Goal: Task Accomplishment & Management: Manage account settings

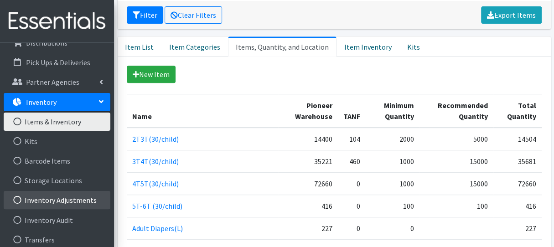
scroll to position [137, 0]
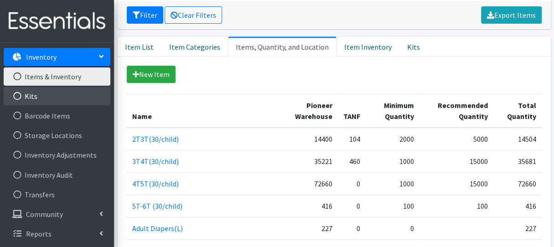
click at [68, 100] on link "Kits" at bounding box center [57, 96] width 107 height 18
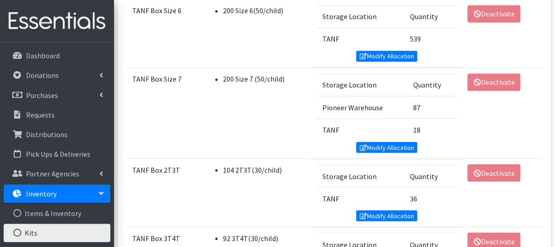
scroll to position [729, 0]
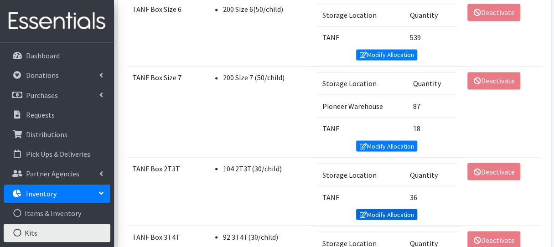
click at [391, 209] on link "Modify Allocation" at bounding box center [386, 214] width 61 height 11
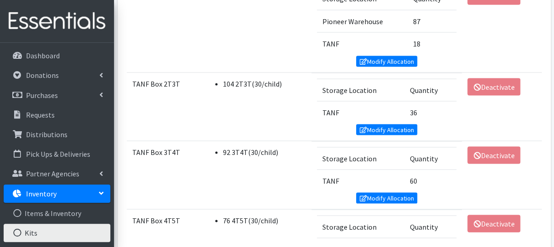
scroll to position [821, 0]
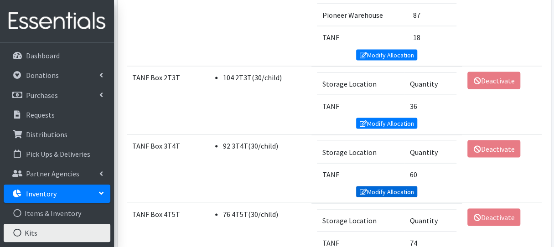
click at [374, 186] on link "Modify Allocation" at bounding box center [386, 191] width 61 height 11
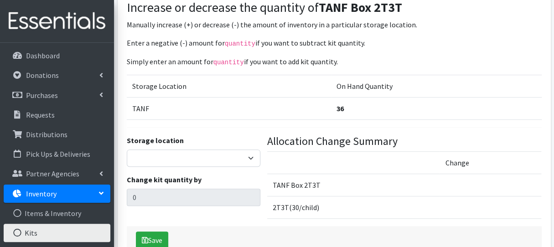
scroll to position [91, 0]
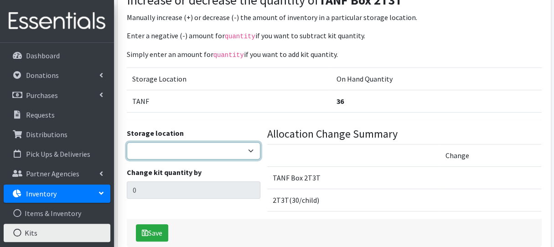
click at [248, 147] on select "Pioneer Warehouse TANF" at bounding box center [194, 150] width 134 height 17
select select "470"
click at [127, 142] on select "Pioneer Warehouse TANF" at bounding box center [194, 150] width 134 height 17
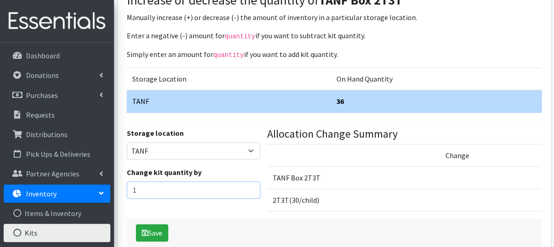
type input "1"
click at [252, 186] on input "1" at bounding box center [194, 189] width 134 height 17
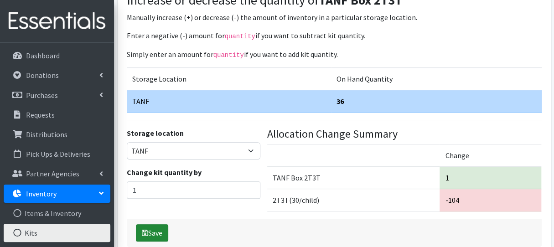
click at [153, 228] on button "Save" at bounding box center [152, 232] width 32 height 17
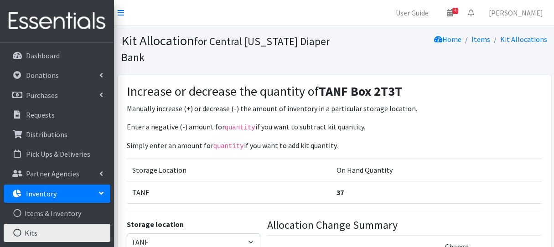
select select "470"
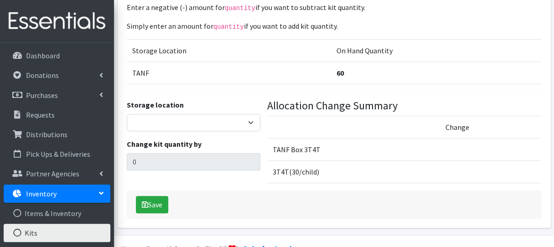
scroll to position [137, 0]
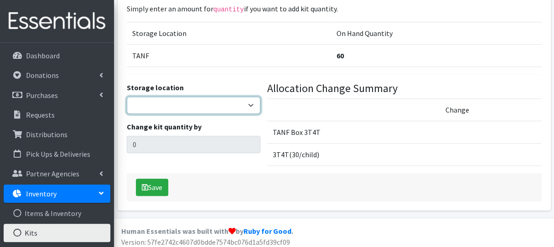
click at [241, 109] on select "Pioneer Warehouse TANF" at bounding box center [194, 105] width 134 height 17
select select "470"
click at [127, 97] on select "Pioneer Warehouse TANF" at bounding box center [194, 105] width 134 height 17
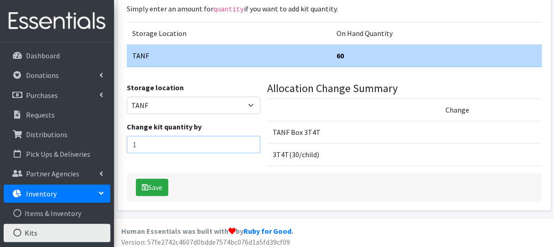
click at [253, 140] on input "1" at bounding box center [194, 144] width 134 height 17
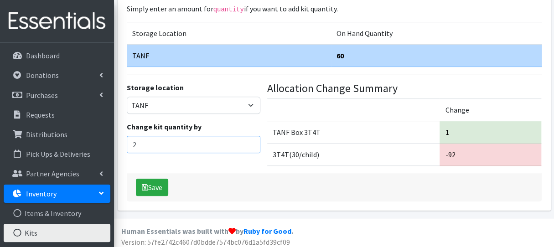
click at [253, 140] on input "2" at bounding box center [194, 144] width 134 height 17
click at [253, 140] on input "3" at bounding box center [194, 144] width 134 height 17
click at [253, 140] on input "4" at bounding box center [194, 144] width 134 height 17
type input "5"
click at [253, 140] on input "5" at bounding box center [194, 144] width 134 height 17
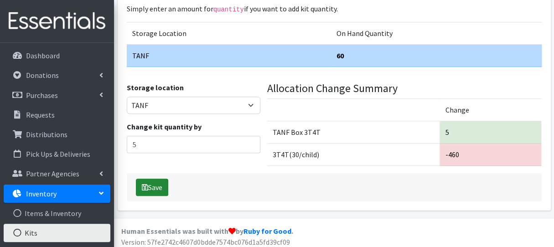
click at [163, 186] on button "Save" at bounding box center [152, 187] width 32 height 17
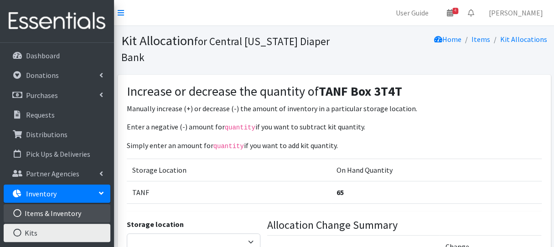
click at [53, 207] on link "Items & Inventory" at bounding box center [57, 213] width 107 height 18
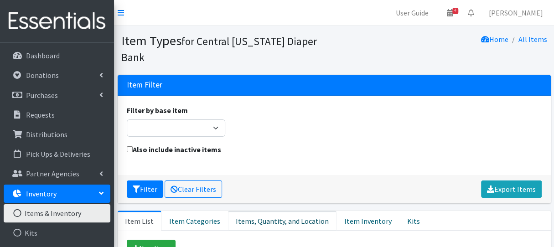
click at [262, 211] on link "Items, Quantity, and Location" at bounding box center [282, 221] width 108 height 20
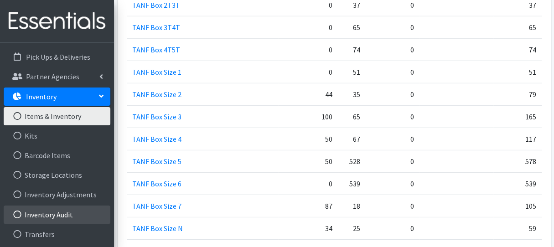
scroll to position [137, 0]
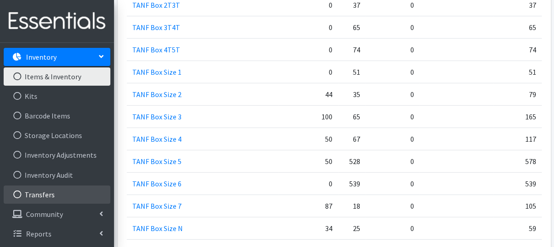
click at [58, 196] on link "Transfers" at bounding box center [57, 195] width 107 height 18
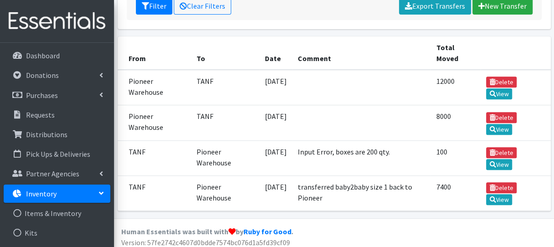
scroll to position [153, 0]
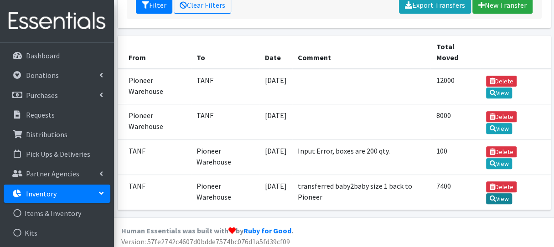
click at [496, 195] on link "View" at bounding box center [499, 198] width 26 height 11
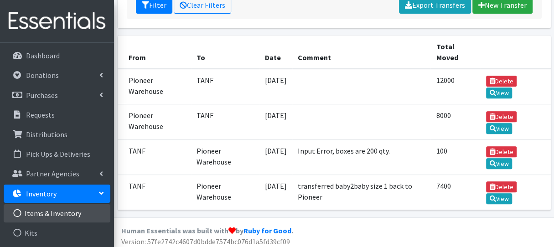
click at [67, 212] on link "Items & Inventory" at bounding box center [57, 213] width 107 height 18
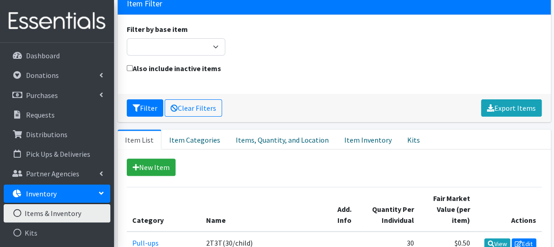
scroll to position [91, 0]
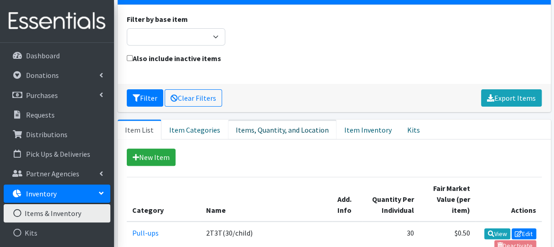
click at [253, 119] on link "Items, Quantity, and Location" at bounding box center [282, 129] width 108 height 20
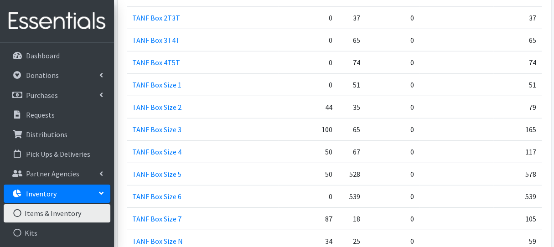
scroll to position [1231, 0]
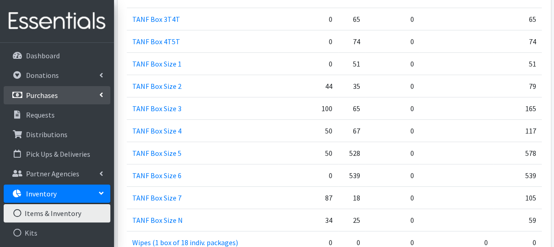
click at [75, 89] on link "Purchases" at bounding box center [57, 95] width 107 height 18
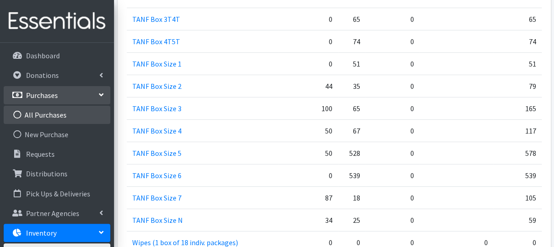
click at [66, 114] on link "All Purchases" at bounding box center [57, 115] width 107 height 18
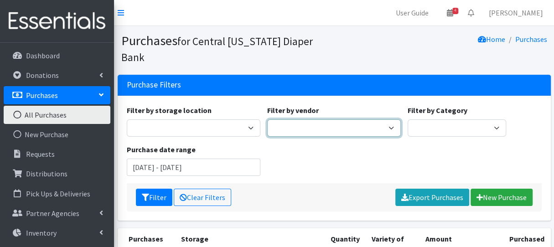
click at [304, 119] on select "Amazon BJ's Wholesale Club Cuties/NDBN Good360 JSL Partners Inc. [PERSON_NAME] …" at bounding box center [334, 127] width 134 height 17
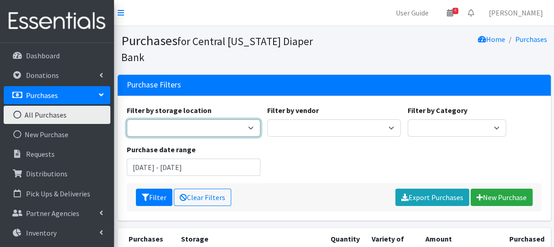
click at [243, 119] on select "Pioneer Warehouse TANF" at bounding box center [194, 127] width 134 height 17
select select "470"
click at [127, 119] on select "Pioneer Warehouse TANF" at bounding box center [194, 127] width 134 height 17
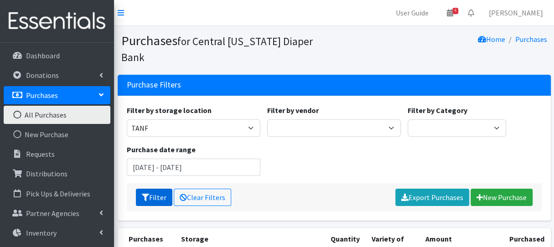
click at [160, 189] on button "Filter" at bounding box center [154, 197] width 36 height 17
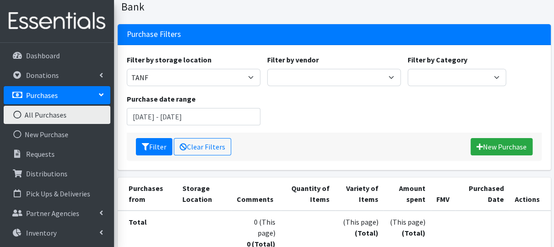
scroll to position [49, 0]
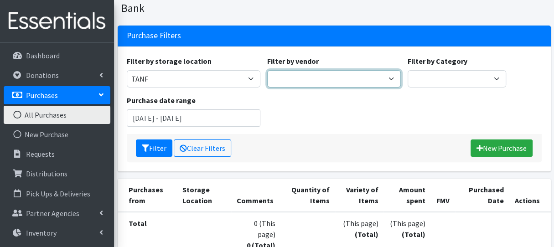
click at [379, 70] on select "Amazon BJ's Wholesale Club Cuties/NDBN Good360 JSL Partners Inc. [PERSON_NAME] …" at bounding box center [334, 78] width 134 height 17
select select "222"
click at [267, 70] on select "Amazon BJ's Wholesale Club Cuties/NDBN Good360 JSL Partners Inc. [PERSON_NAME] …" at bounding box center [334, 78] width 134 height 17
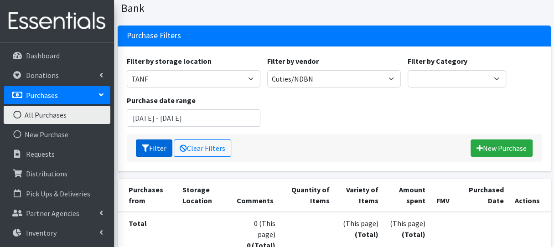
click at [152, 139] on button "Filter" at bounding box center [154, 147] width 36 height 17
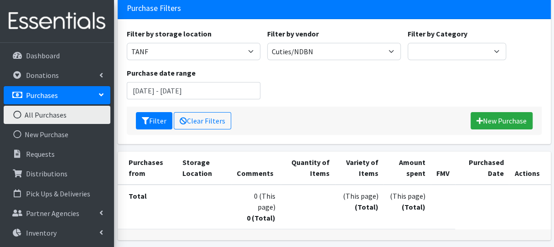
scroll to position [91, 0]
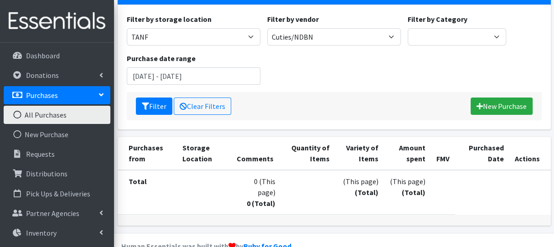
click at [81, 117] on link "All Purchases" at bounding box center [57, 115] width 107 height 18
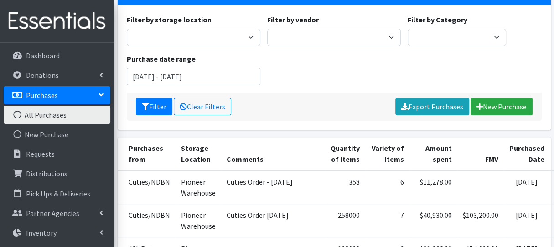
scroll to position [137, 0]
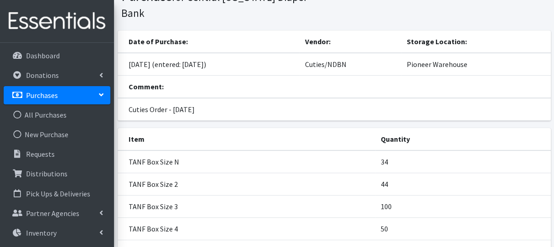
scroll to position [46, 0]
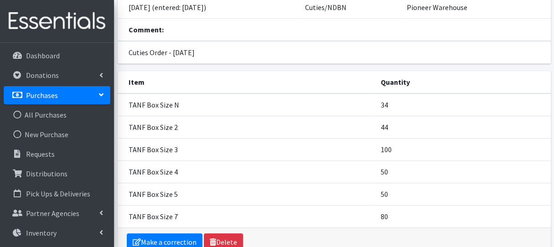
scroll to position [134, 0]
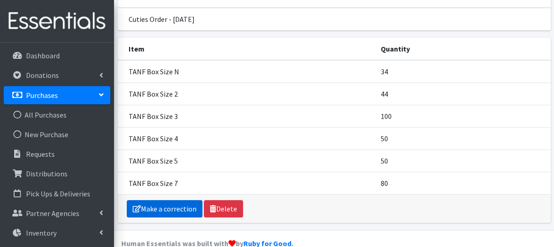
click at [181, 200] on link "Make a correction" at bounding box center [165, 208] width 76 height 17
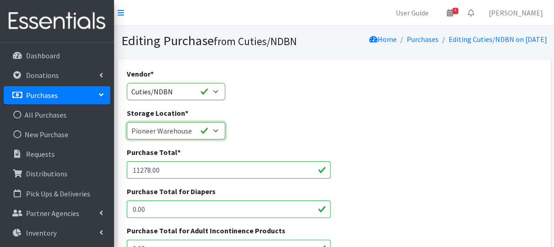
click at [219, 134] on select "Pioneer Warehouse TANF" at bounding box center [176, 130] width 98 height 17
select select "470"
click at [127, 122] on select "Pioneer Warehouse TANF" at bounding box center [176, 130] width 98 height 17
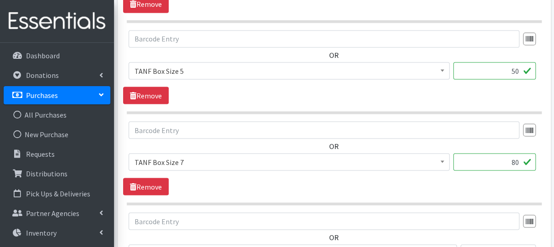
scroll to position [950, 0]
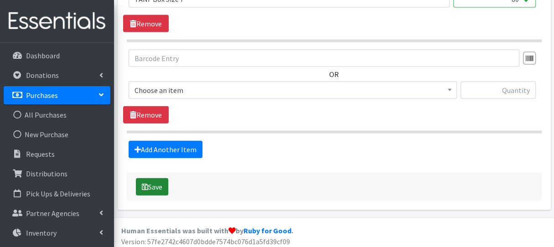
click at [165, 181] on button "Save" at bounding box center [152, 186] width 32 height 17
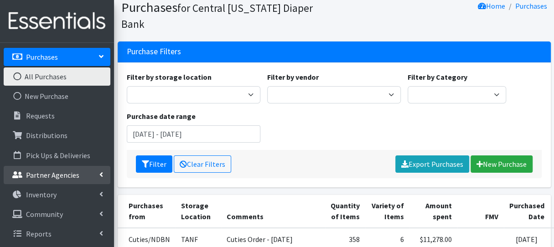
scroll to position [182, 0]
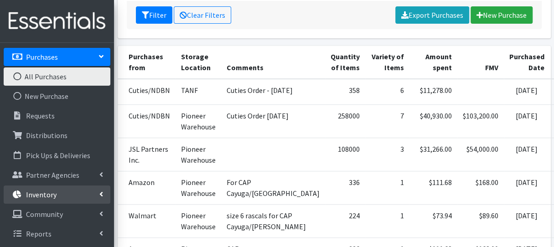
click at [55, 186] on link "Inventory" at bounding box center [57, 195] width 107 height 18
click at [64, 214] on link "Items & Inventory" at bounding box center [57, 214] width 107 height 18
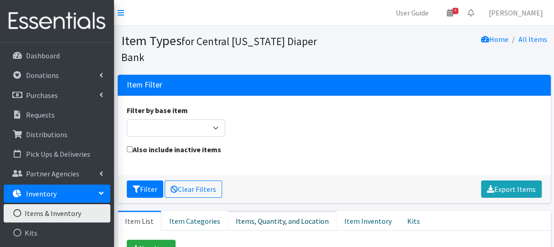
click at [281, 211] on link "Items, Quantity, and Location" at bounding box center [282, 221] width 108 height 20
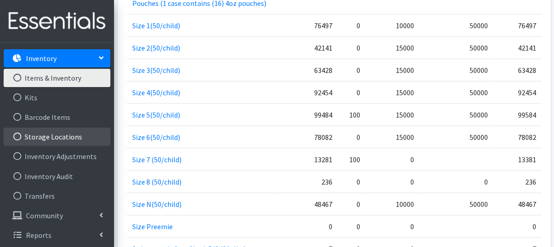
scroll to position [137, 0]
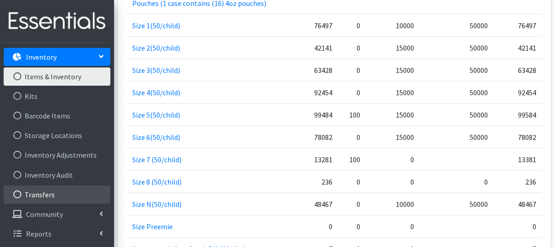
click at [77, 199] on link "Transfers" at bounding box center [57, 195] width 107 height 18
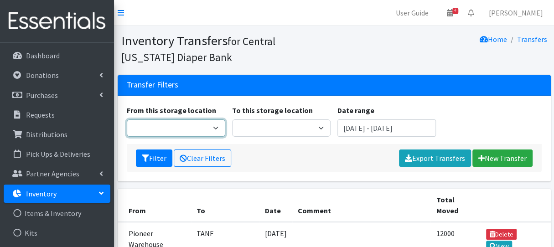
click at [217, 134] on select "Pioneer Warehouse TANF xx" at bounding box center [176, 127] width 98 height 17
select select "470"
click at [127, 119] on select "Pioneer Warehouse TANF xx" at bounding box center [176, 127] width 98 height 17
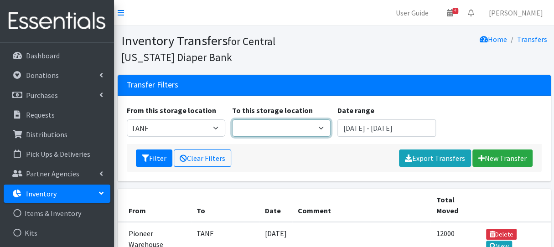
click at [302, 126] on select "Pioneer Warehouse TANF xx" at bounding box center [281, 127] width 98 height 17
select select "39"
click at [232, 119] on select "Pioneer Warehouse TANF xx" at bounding box center [281, 127] width 98 height 17
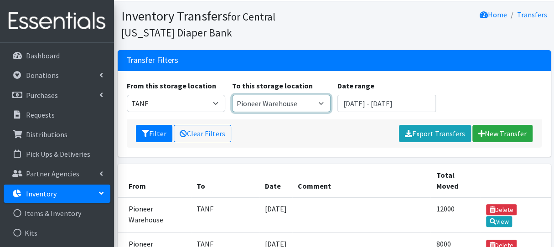
scroll to position [46, 0]
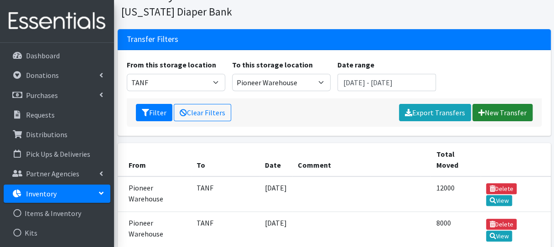
click at [493, 114] on link "New Transfer" at bounding box center [502, 112] width 60 height 17
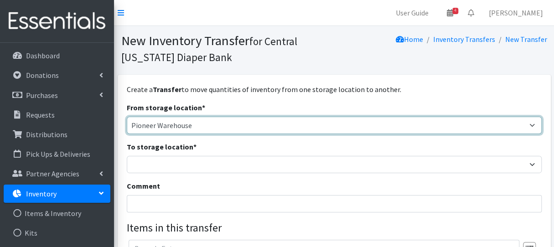
click at [210, 126] on select "Pioneer Warehouse TANF" at bounding box center [334, 125] width 415 height 17
select select "470"
click at [127, 117] on select "Pioneer Warehouse TANF" at bounding box center [334, 125] width 415 height 17
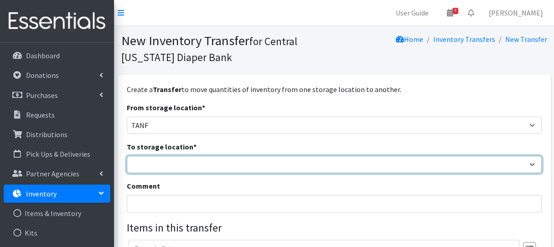
click at [201, 160] on select "Pioneer Warehouse TANF" at bounding box center [334, 164] width 415 height 17
select select "39"
click at [127, 156] on select "Pioneer Warehouse TANF" at bounding box center [334, 164] width 415 height 17
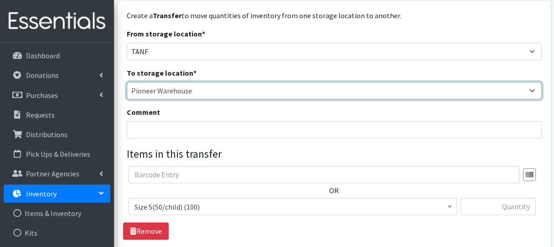
scroll to position [91, 0]
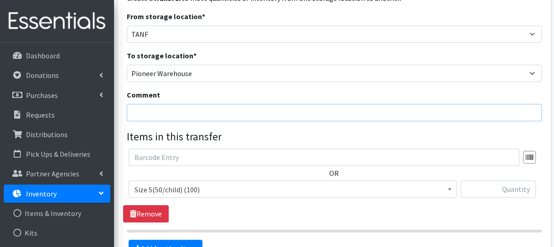
click at [185, 115] on input "Comment" at bounding box center [334, 112] width 415 height 17
click at [210, 111] on input "adjusted error, must be in qtys of 200" at bounding box center [334, 112] width 415 height 17
type input "adjusted error, must be in multiples of 200"
click at [501, 185] on input "text" at bounding box center [497, 189] width 75 height 17
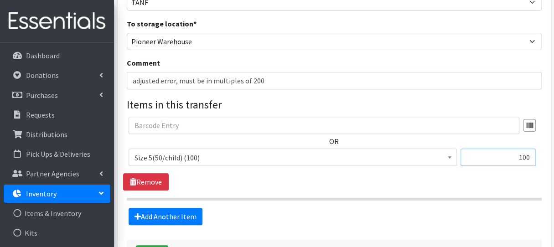
scroll to position [137, 0]
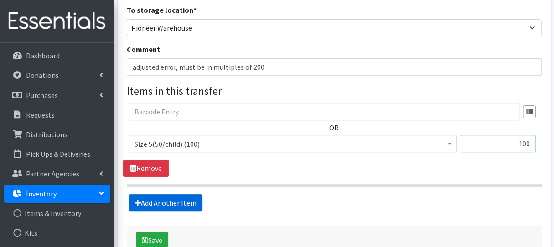
type input "100"
click at [165, 205] on link "Add Another Item" at bounding box center [166, 202] width 74 height 17
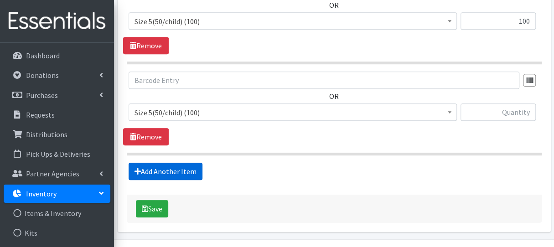
scroll to position [239, 0]
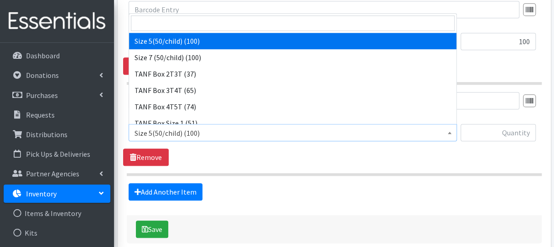
click at [177, 134] on span "Size 5(50/child) (100)" at bounding box center [292, 133] width 316 height 13
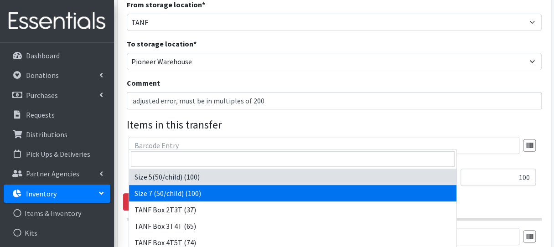
scroll to position [102, 0]
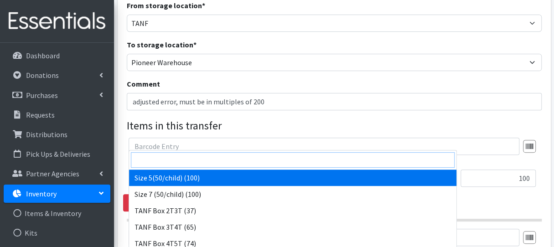
click at [170, 160] on input "search" at bounding box center [293, 159] width 324 height 15
type input "6"
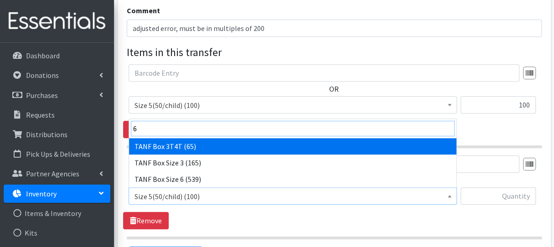
scroll to position [193, 0]
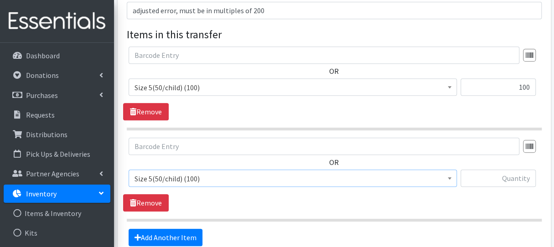
click at [201, 195] on div "OR Size 5(50/child) (100) Size 7 (50/child) (100) TANF Box 2T3T (37) TANF Box 3…" at bounding box center [334, 175] width 422 height 74
click at [150, 201] on link "Remove" at bounding box center [146, 202] width 46 height 17
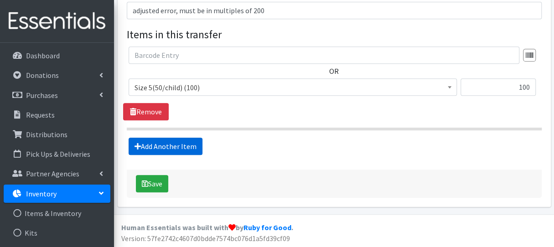
click at [163, 145] on link "Add Another Item" at bounding box center [166, 146] width 74 height 17
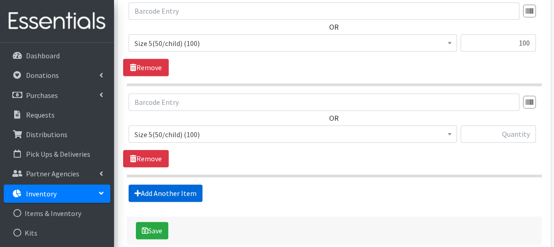
scroll to position [239, 0]
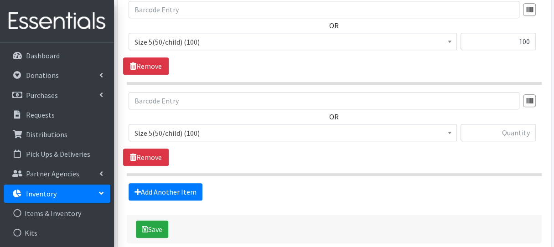
click at [206, 133] on span "Size 5(50/child) (100)" at bounding box center [292, 133] width 316 height 13
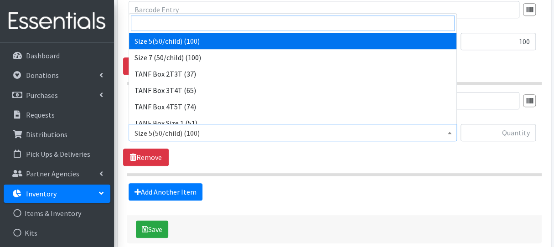
click at [188, 26] on input "search" at bounding box center [293, 22] width 324 height 15
type input "Size 6"
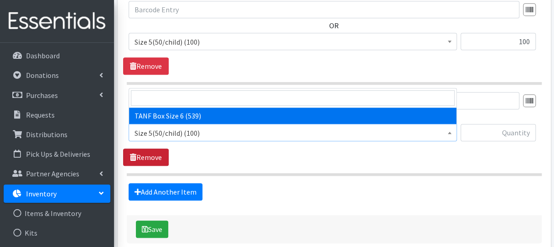
click at [155, 154] on link "Remove" at bounding box center [146, 157] width 46 height 17
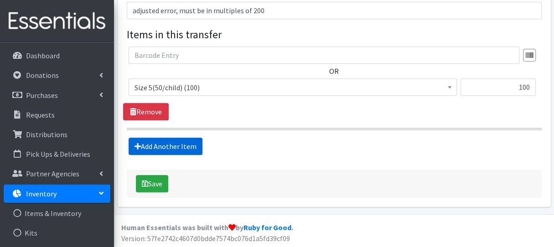
click at [154, 147] on link "Add Another Item" at bounding box center [166, 146] width 74 height 17
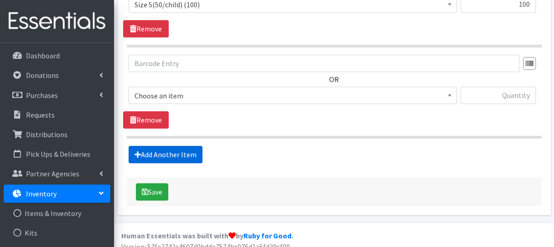
scroll to position [284, 0]
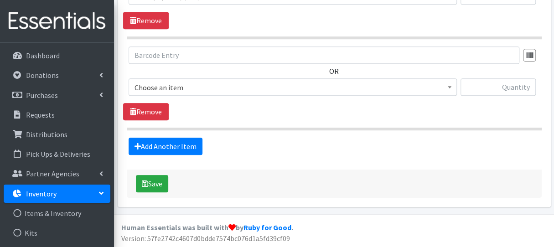
click at [157, 91] on span "Choose an item" at bounding box center [292, 87] width 316 height 13
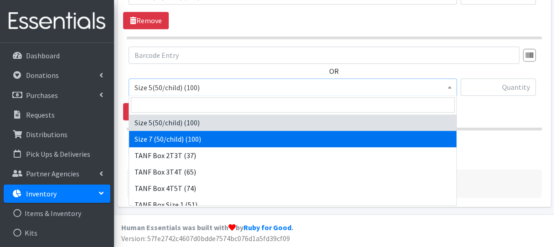
select select "6752"
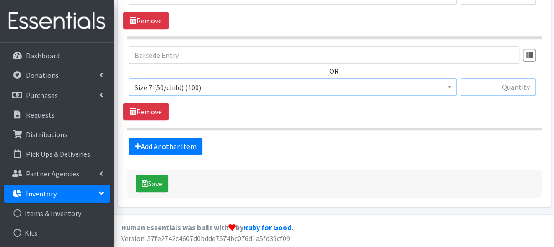
click at [485, 90] on input "text" at bounding box center [497, 86] width 75 height 17
type input "100"
click at [161, 185] on button "Save" at bounding box center [152, 183] width 32 height 17
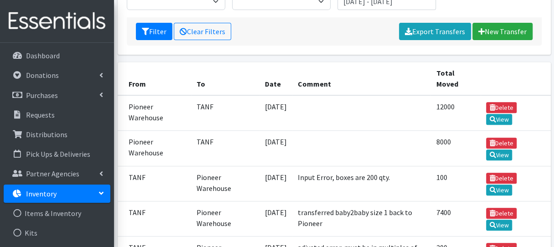
scroll to position [182, 0]
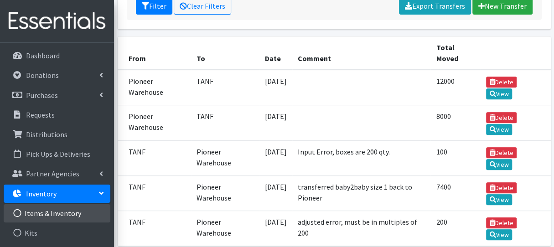
click at [44, 212] on link "Items & Inventory" at bounding box center [57, 213] width 107 height 18
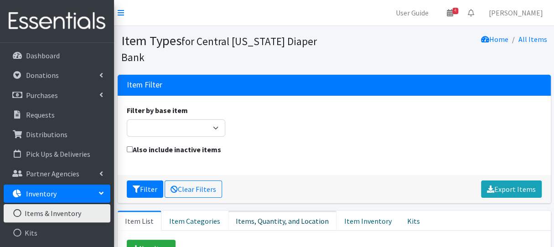
click at [294, 211] on link "Items, Quantity, and Location" at bounding box center [282, 221] width 108 height 20
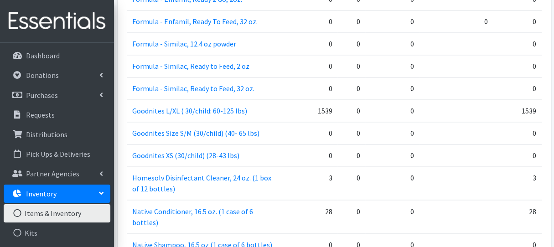
scroll to position [630, 0]
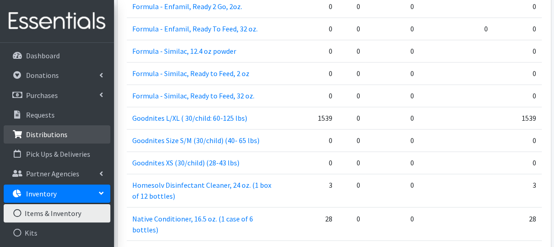
click at [60, 136] on p "Distributions" at bounding box center [46, 134] width 41 height 9
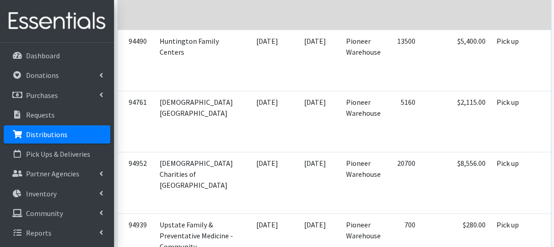
scroll to position [319, 0]
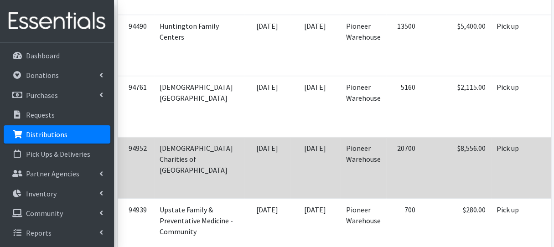
click at [421, 173] on td "$8,556.00" at bounding box center [456, 167] width 70 height 61
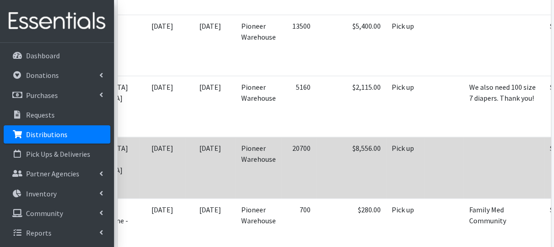
scroll to position [0, 124]
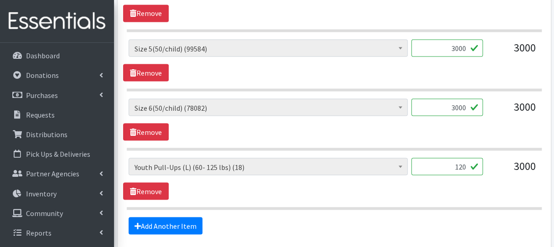
scroll to position [878, 0]
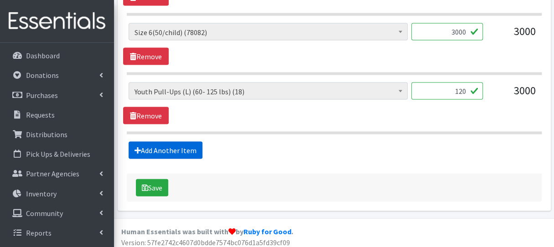
click at [175, 149] on link "Add Another Item" at bounding box center [166, 150] width 74 height 17
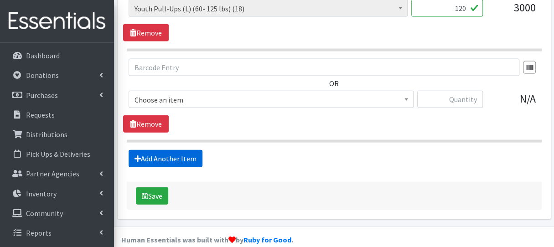
scroll to position [969, 0]
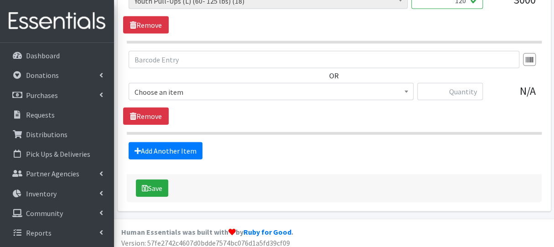
click at [173, 83] on span "Choose an item" at bounding box center [271, 91] width 285 height 17
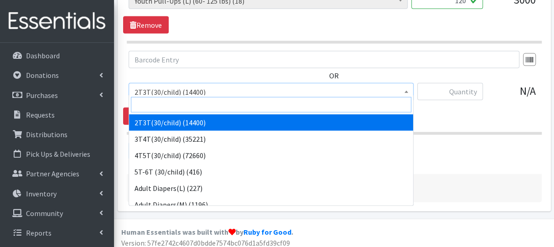
click at [160, 98] on input "search" at bounding box center [271, 104] width 280 height 15
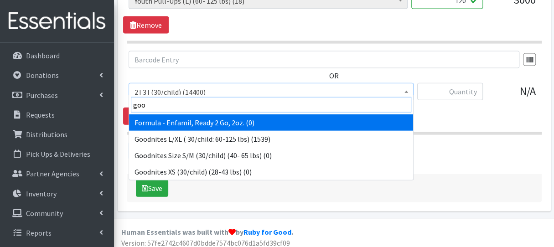
type input "good"
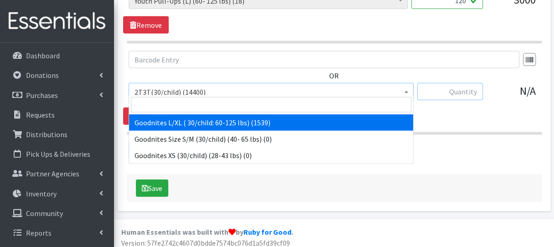
click at [466, 88] on input "text" at bounding box center [450, 91] width 66 height 17
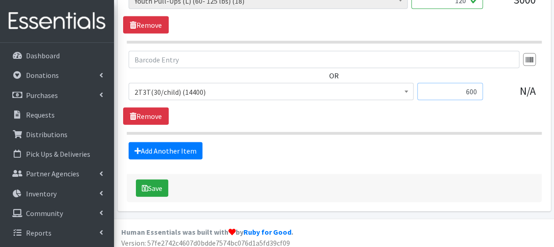
type input "600"
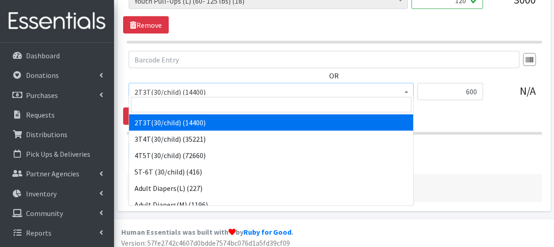
click at [283, 86] on span "2T3T(30/child) (14400)" at bounding box center [270, 92] width 273 height 13
click at [243, 106] on input "search" at bounding box center [271, 104] width 280 height 15
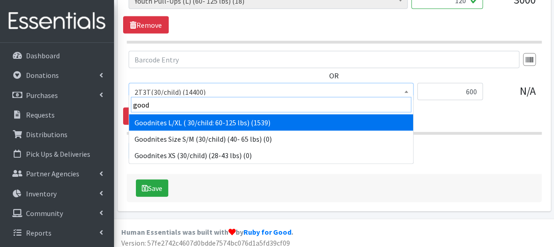
type input "good"
select select "12591"
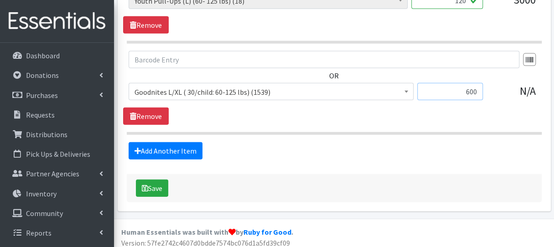
click at [463, 86] on input "600" at bounding box center [450, 91] width 66 height 17
click at [153, 182] on button "Save" at bounding box center [152, 188] width 32 height 17
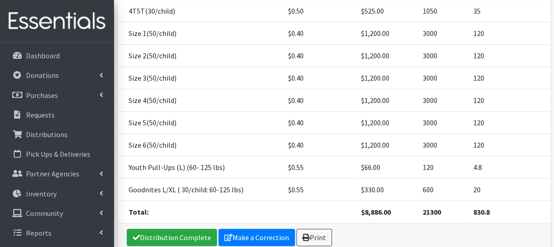
scroll to position [298, 0]
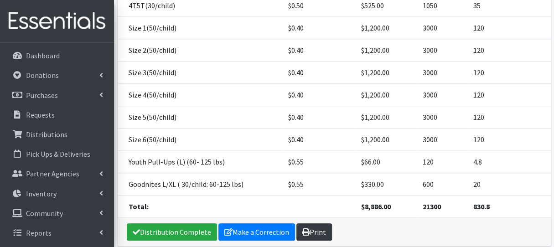
click at [306, 223] on link "Print" at bounding box center [314, 231] width 36 height 17
